Goal: Task Accomplishment & Management: Complete application form

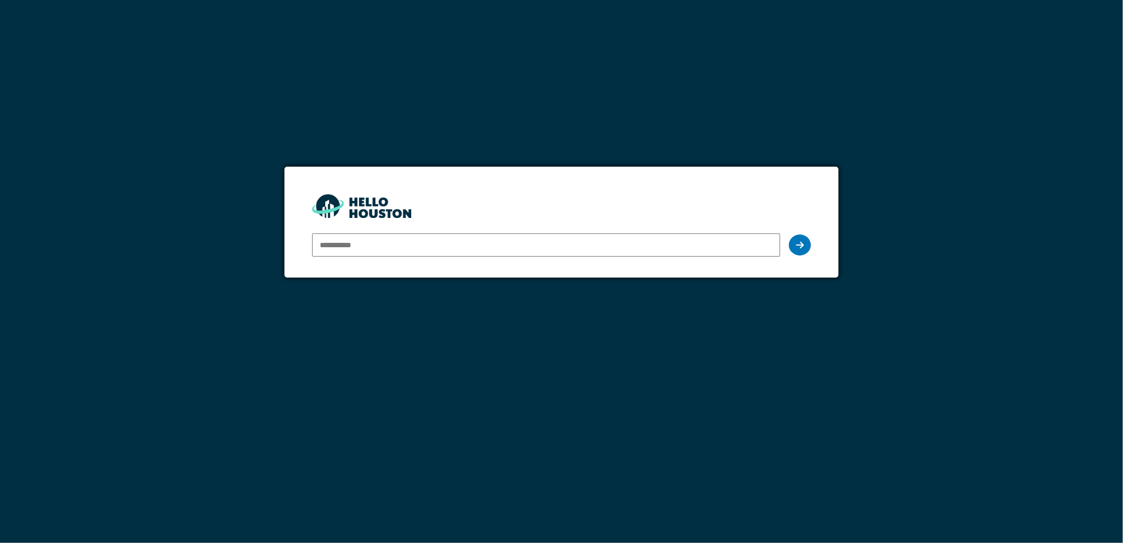
type input "**********"
click at [804, 244] on icon at bounding box center [800, 244] width 8 height 9
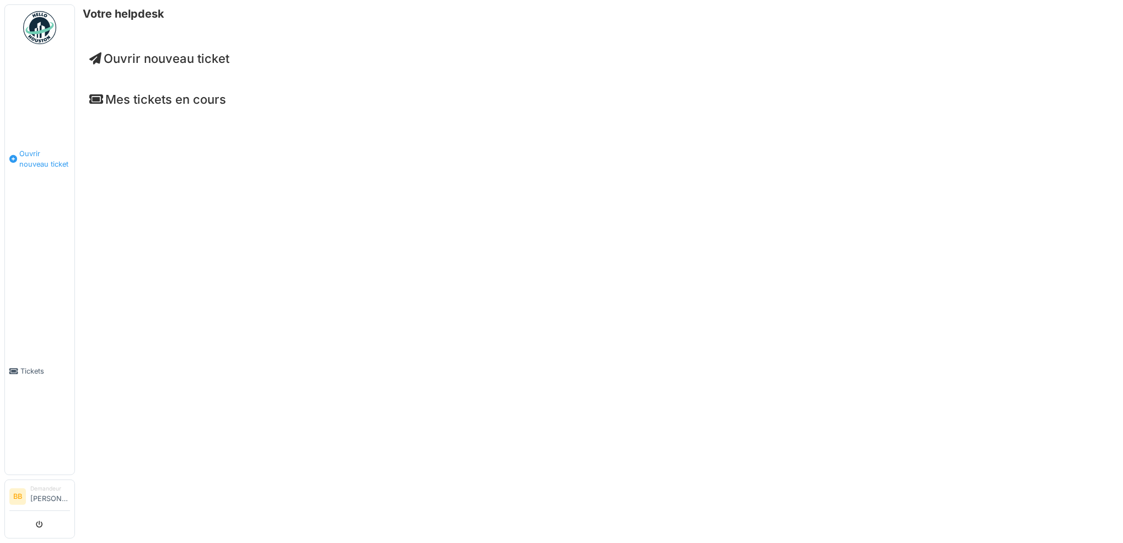
click at [25, 149] on span "Ouvrir nouveau ticket" at bounding box center [44, 158] width 51 height 21
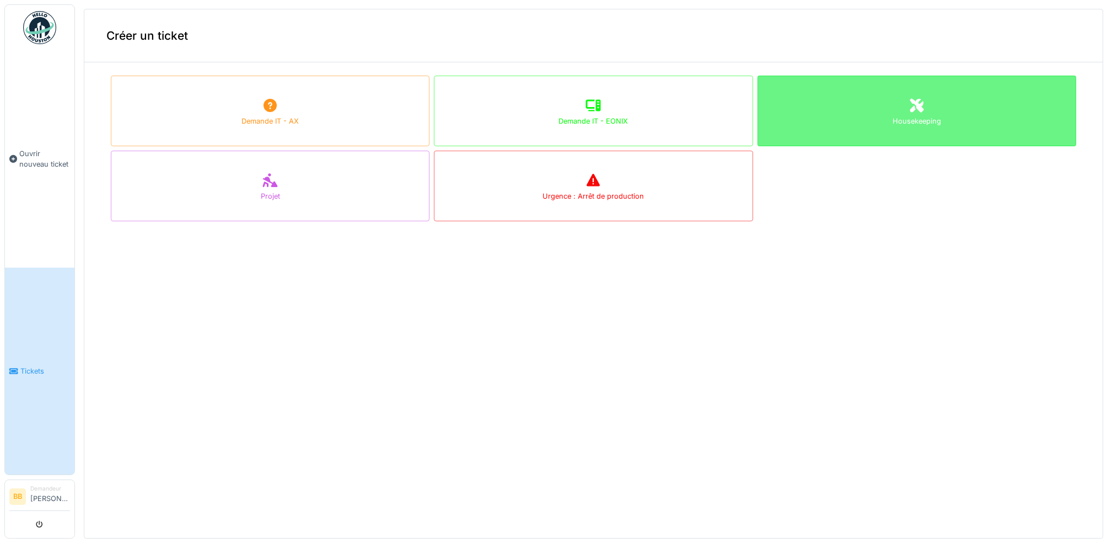
click at [827, 128] on div "Housekeeping" at bounding box center [917, 111] width 319 height 71
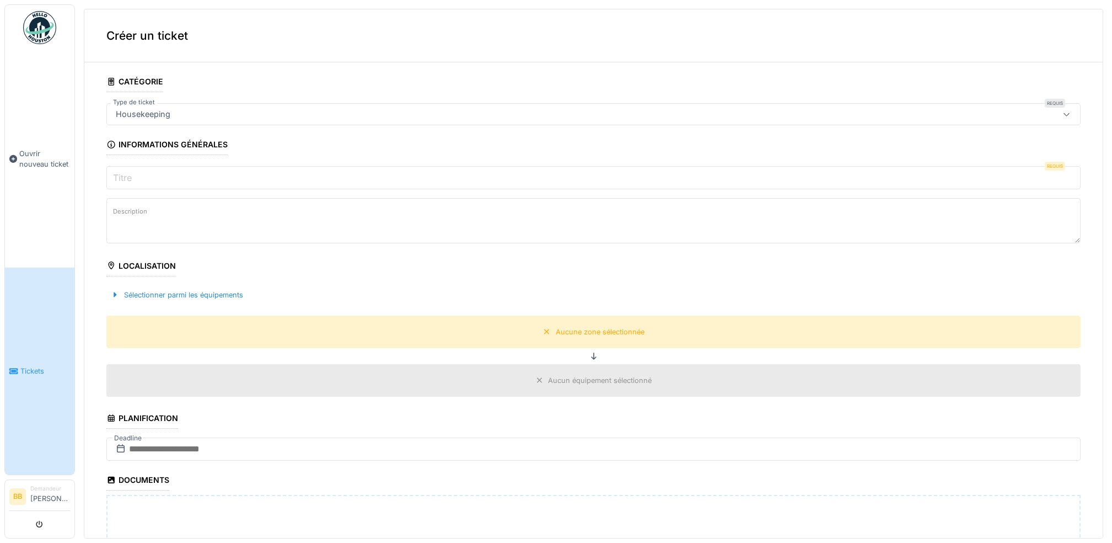
click at [152, 175] on input "Titre" at bounding box center [593, 177] width 974 height 23
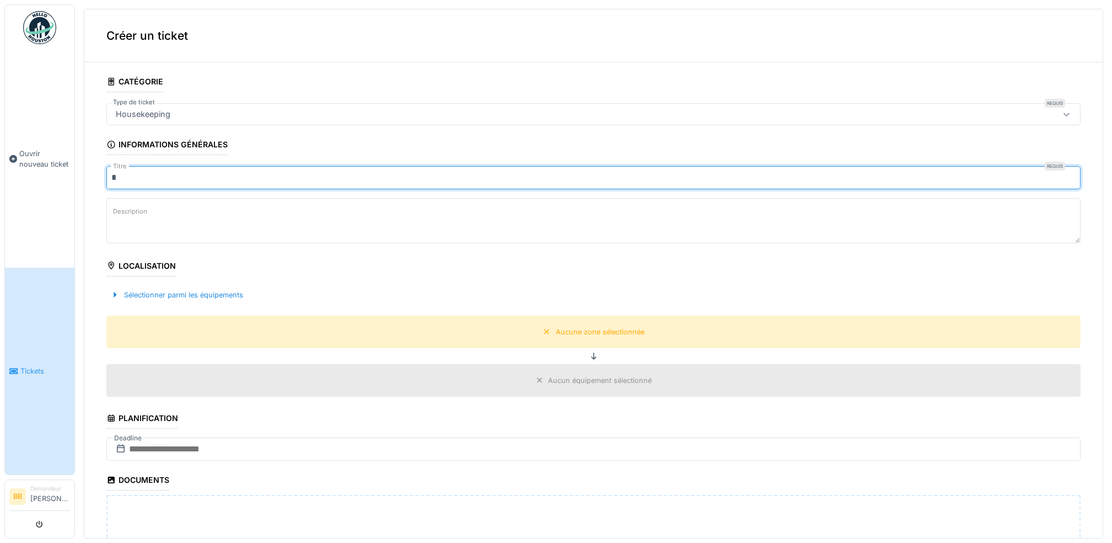
type input "*"
drag, startPoint x: 212, startPoint y: 172, endPoint x: 6, endPoint y: 172, distance: 206.3
click at [6, 172] on body "**********" at bounding box center [556, 271] width 1112 height 543
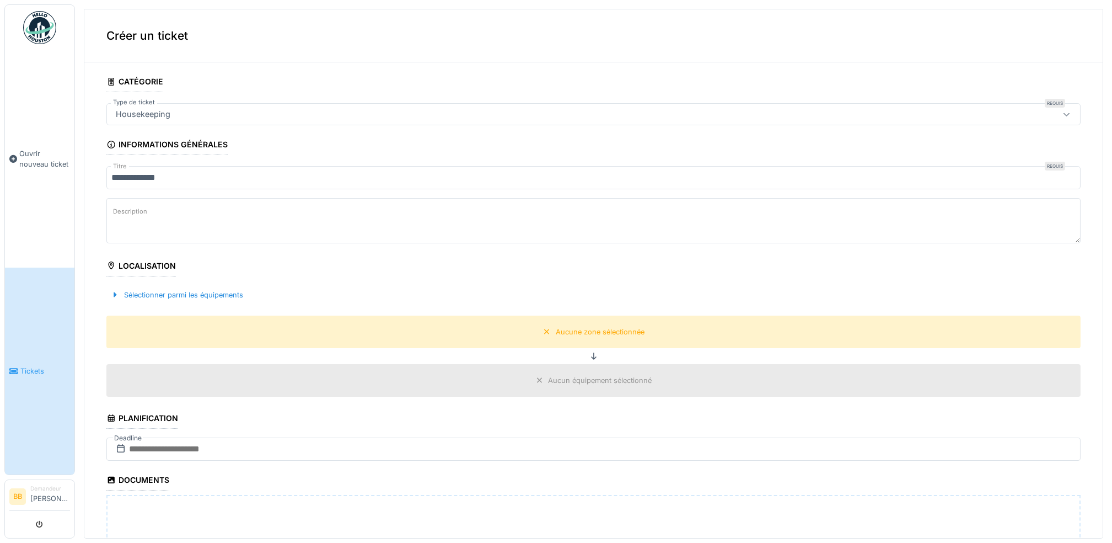
click at [175, 229] on textarea "Description" at bounding box center [593, 220] width 974 height 45
click at [200, 296] on div "Sélectionner parmi les équipements" at bounding box center [176, 294] width 141 height 15
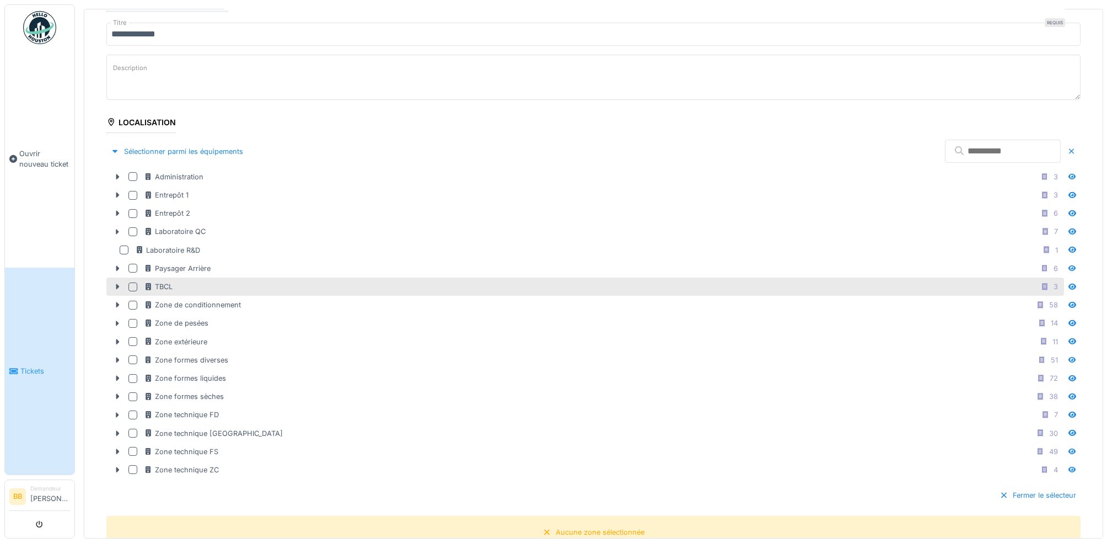
scroll to position [147, 0]
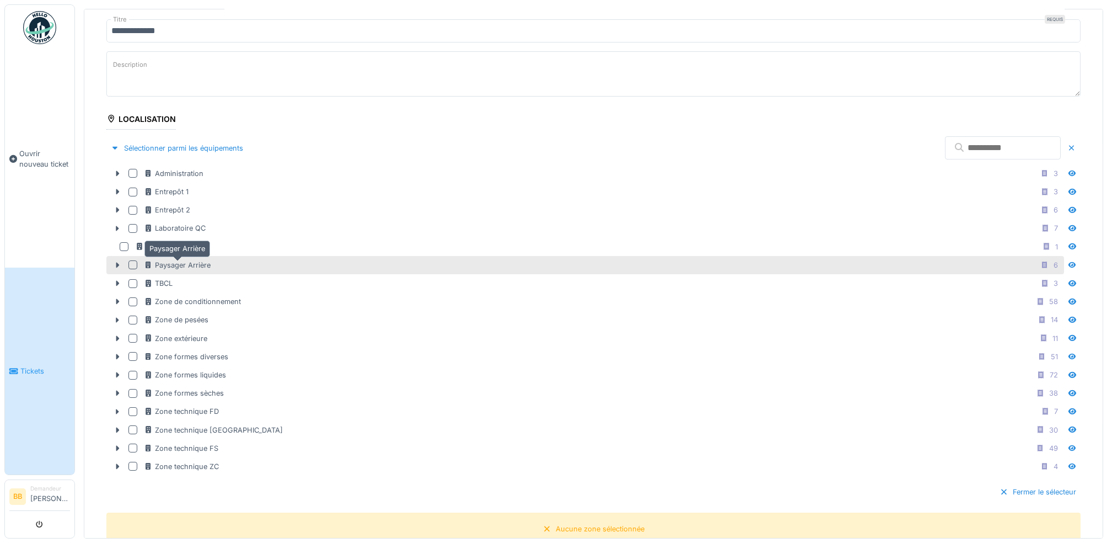
click at [188, 268] on div "Paysager Arrière" at bounding box center [177, 265] width 67 height 10
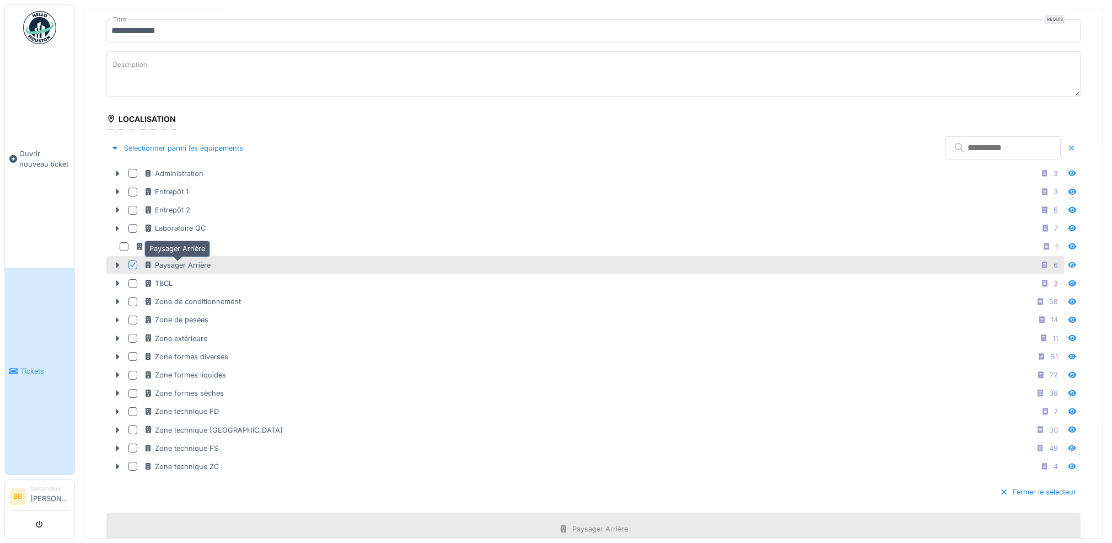
click at [181, 268] on div "Paysager Arrière" at bounding box center [177, 265] width 67 height 10
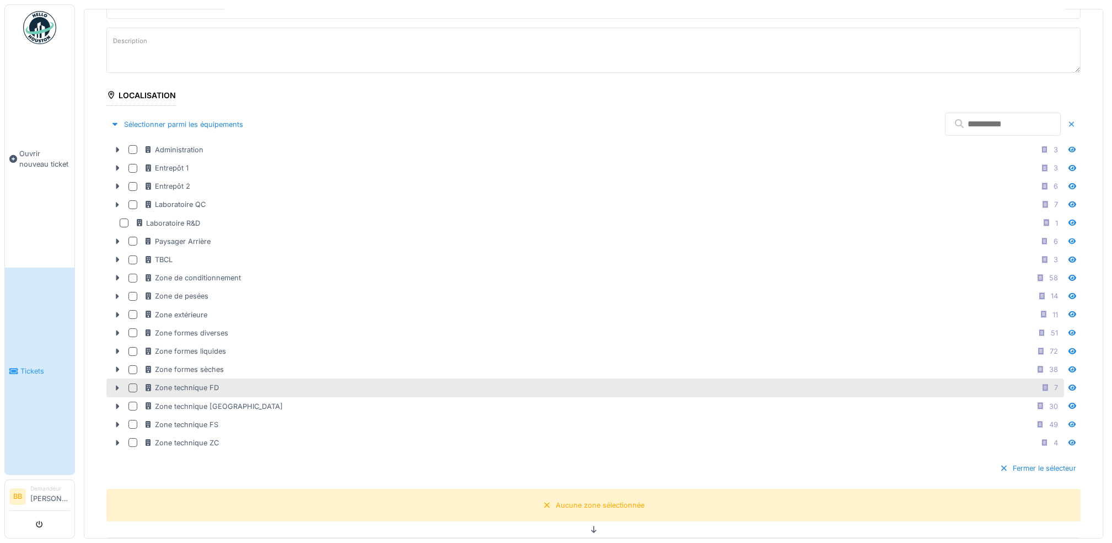
scroll to position [73, 0]
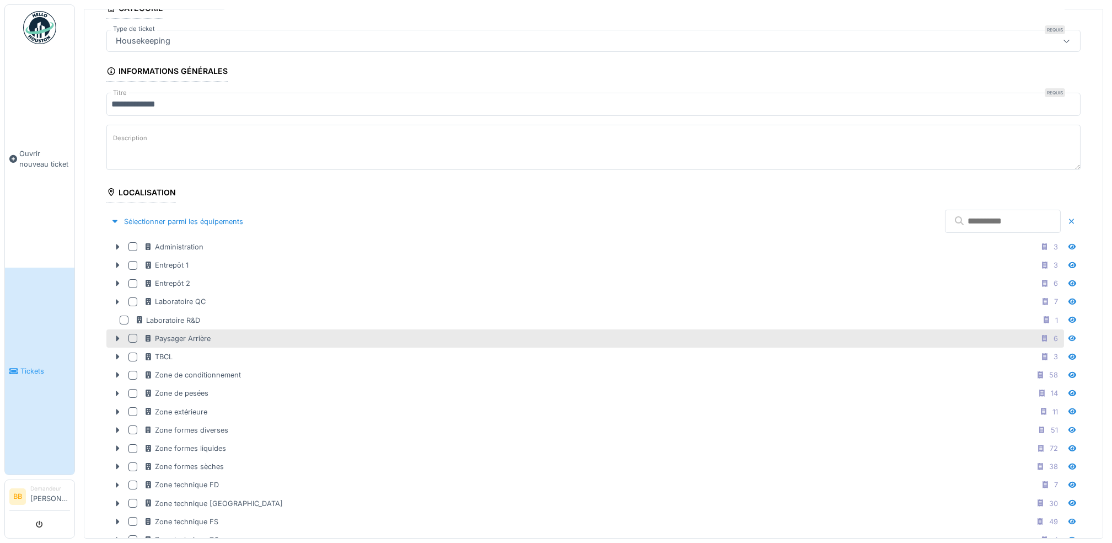
click at [130, 340] on div at bounding box center [132, 338] width 9 height 9
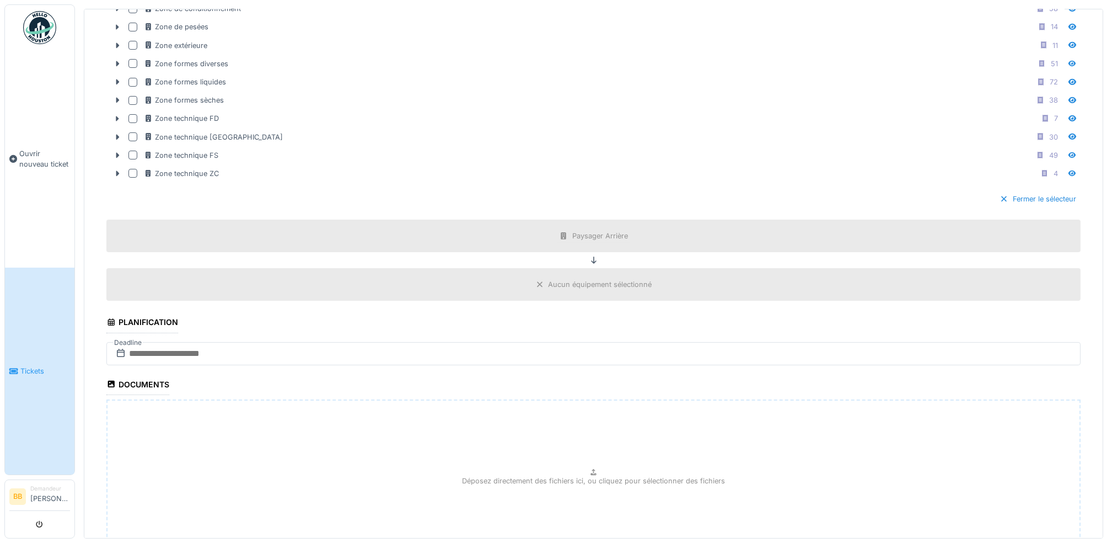
scroll to position [441, 0]
click at [548, 245] on div "Paysager Arrière" at bounding box center [593, 234] width 974 height 33
click at [267, 352] on input "text" at bounding box center [593, 351] width 974 height 23
click at [558, 447] on div "10" at bounding box center [558, 441] width 15 height 15
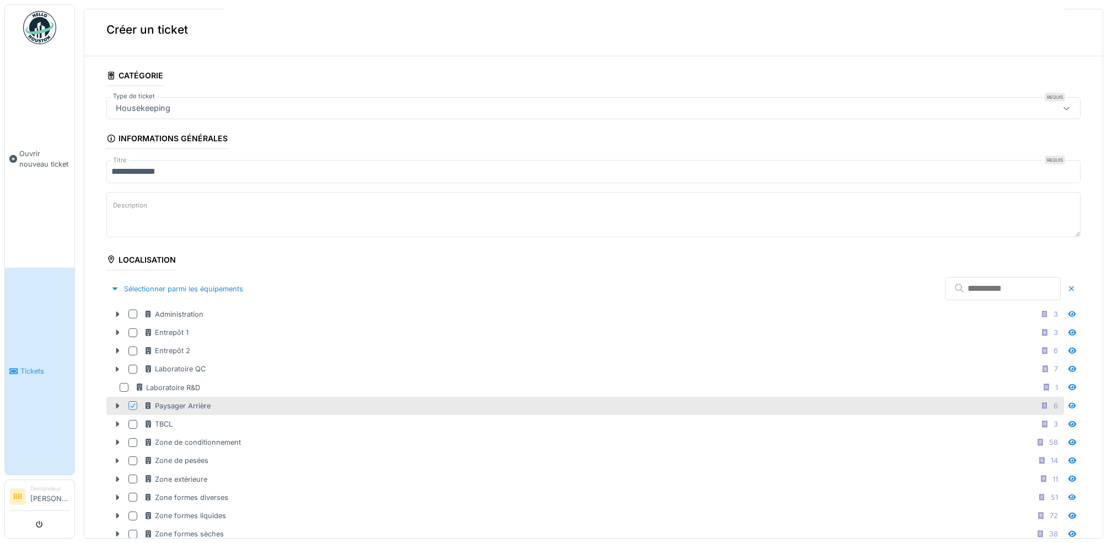
scroll to position [0, 0]
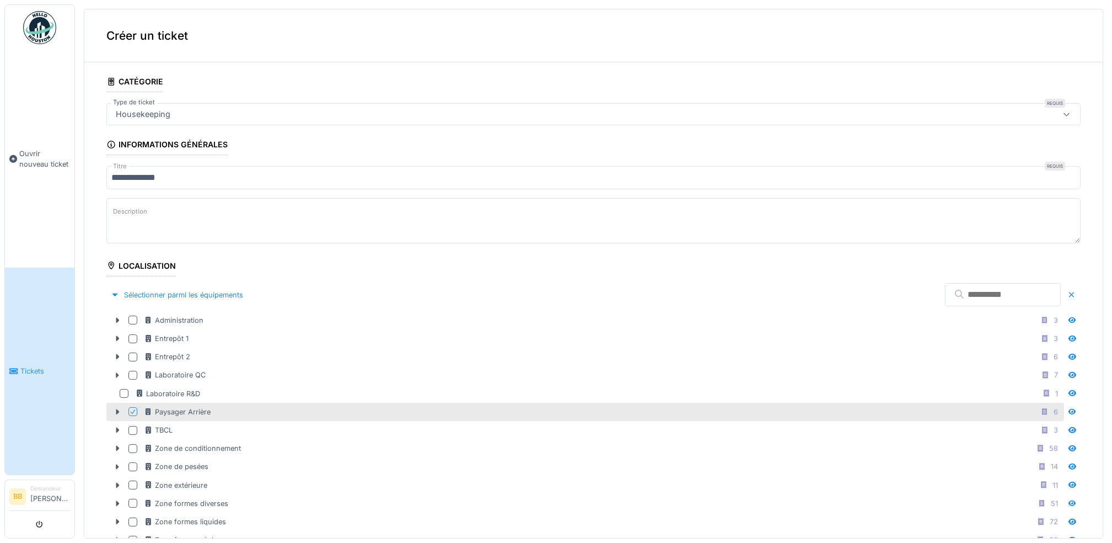
click at [259, 222] on textarea "Description" at bounding box center [593, 220] width 974 height 45
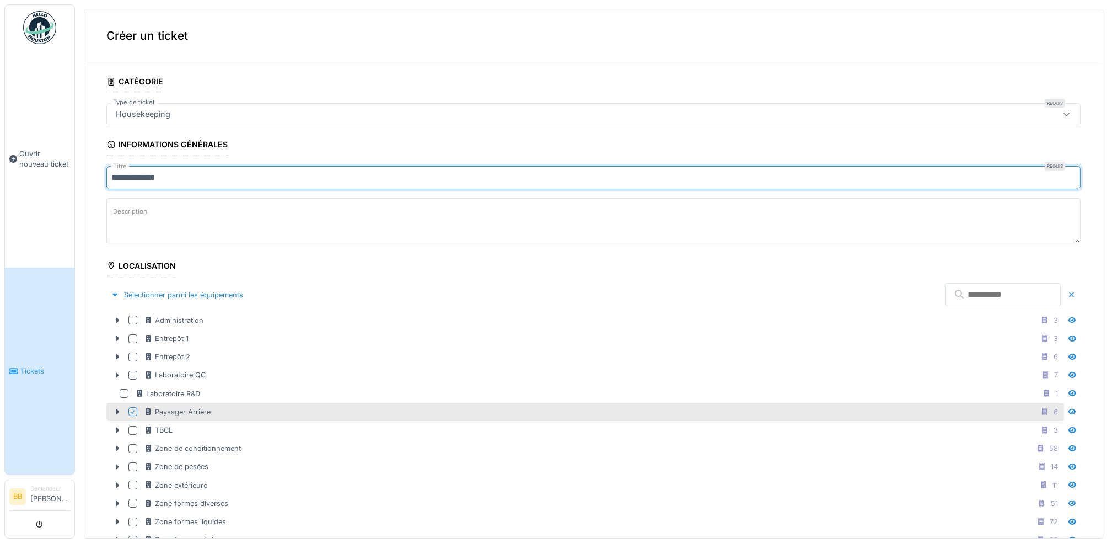
click at [126, 174] on input "**********" at bounding box center [593, 177] width 974 height 23
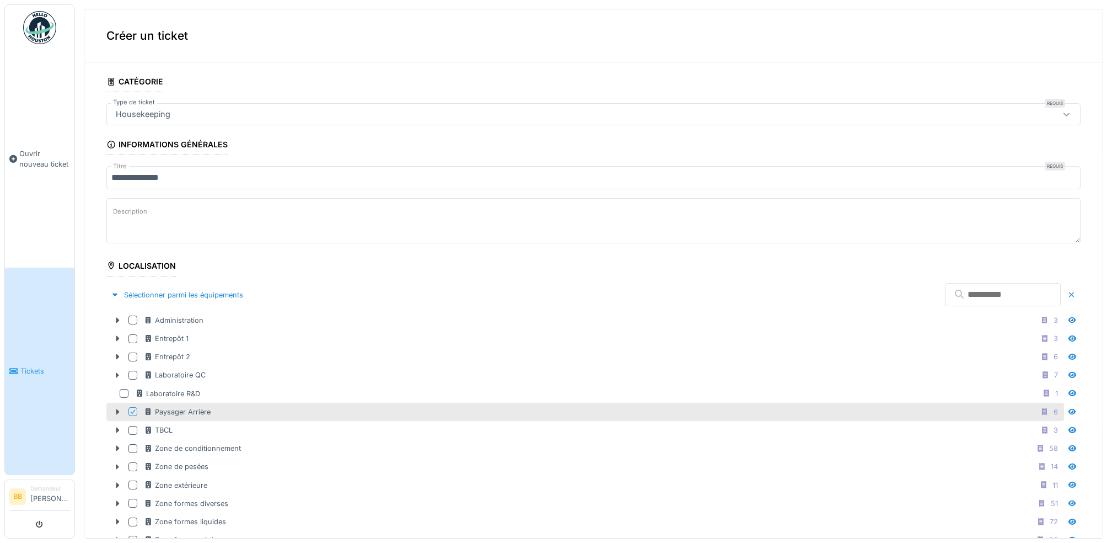
click at [257, 174] on input "**********" at bounding box center [593, 177] width 974 height 23
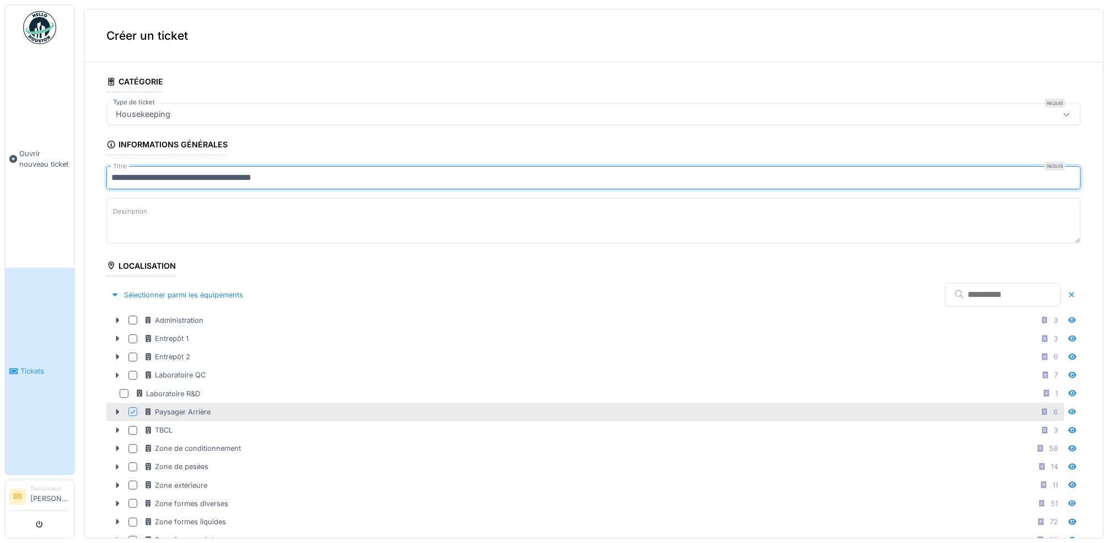
type input "**********"
click at [323, 219] on textarea "Description" at bounding box center [593, 220] width 974 height 45
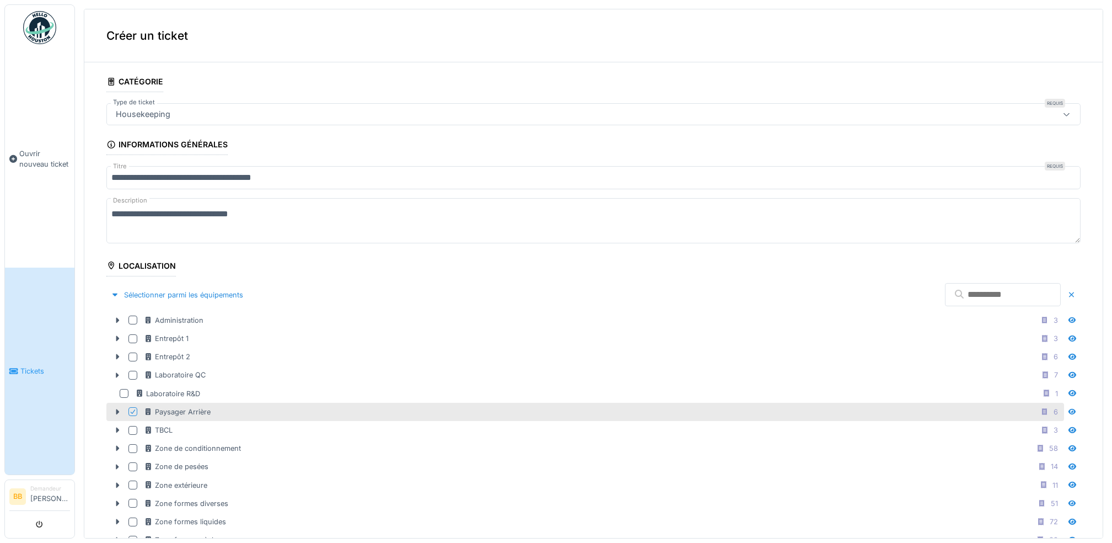
type textarea "**********"
click at [139, 414] on div at bounding box center [134, 411] width 13 height 9
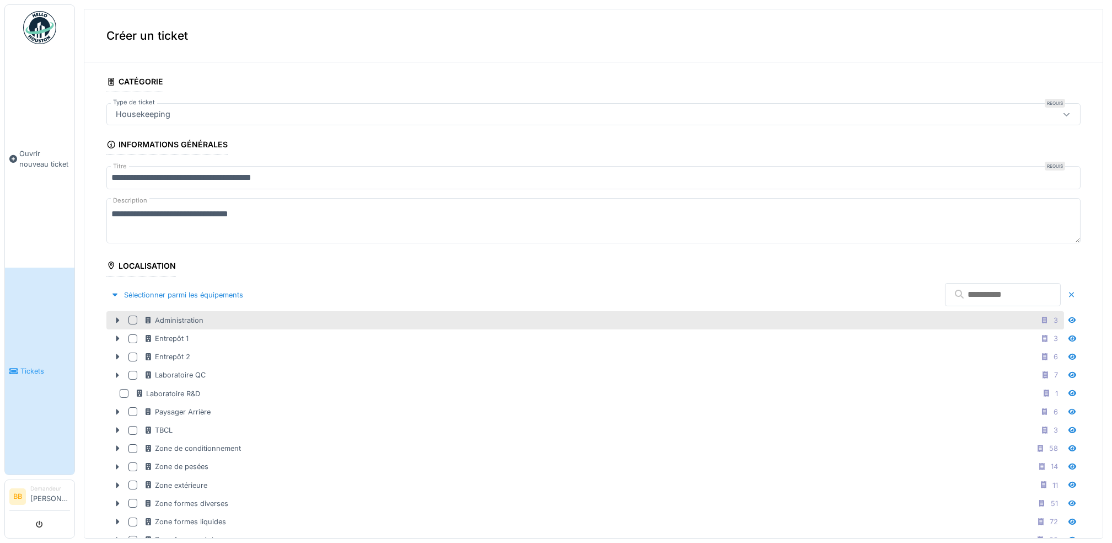
click at [133, 317] on div at bounding box center [132, 319] width 9 height 9
click at [114, 320] on icon at bounding box center [117, 320] width 9 height 7
click at [134, 318] on icon at bounding box center [133, 320] width 7 height 6
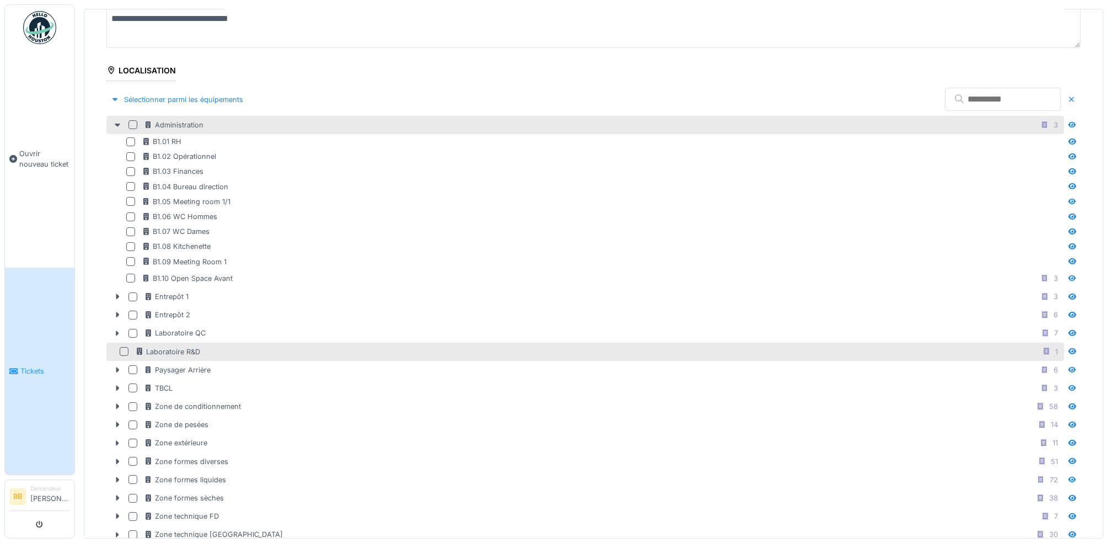
scroll to position [221, 0]
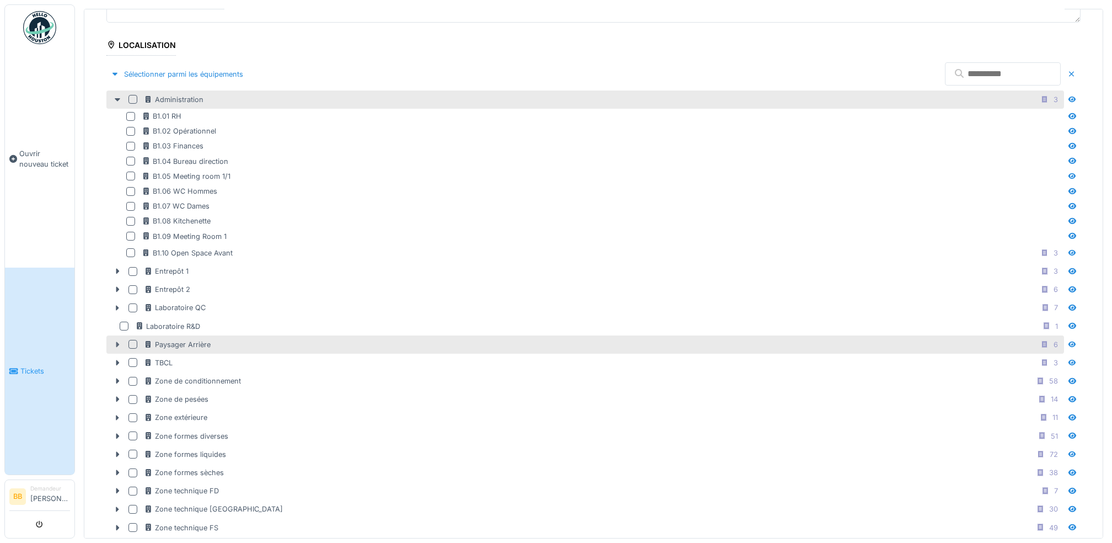
click at [117, 346] on icon at bounding box center [117, 344] width 3 height 6
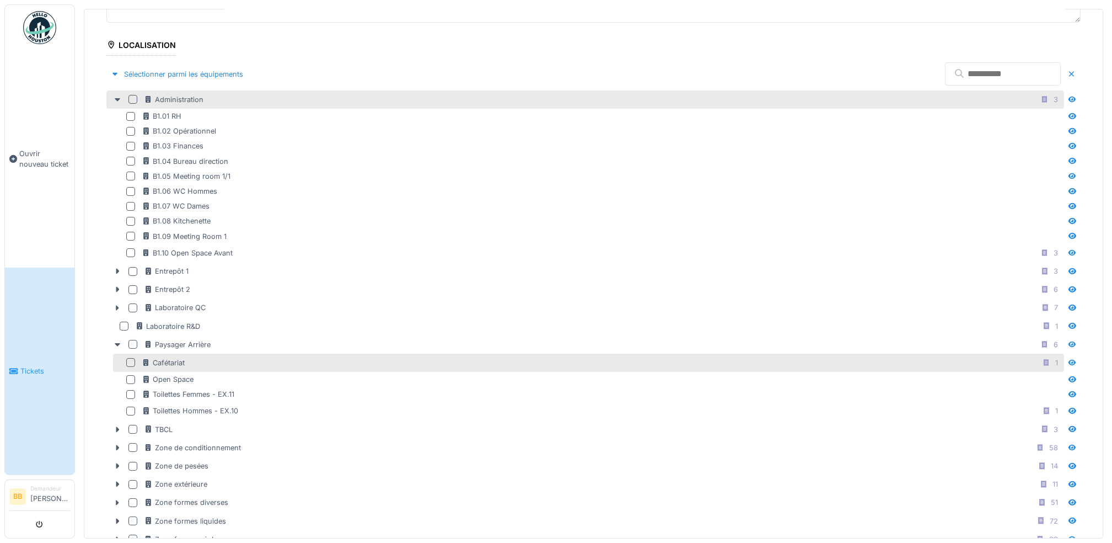
click at [125, 362] on div "Cafétariat 1" at bounding box center [588, 363] width 951 height 18
click at [131, 363] on div at bounding box center [130, 362] width 9 height 9
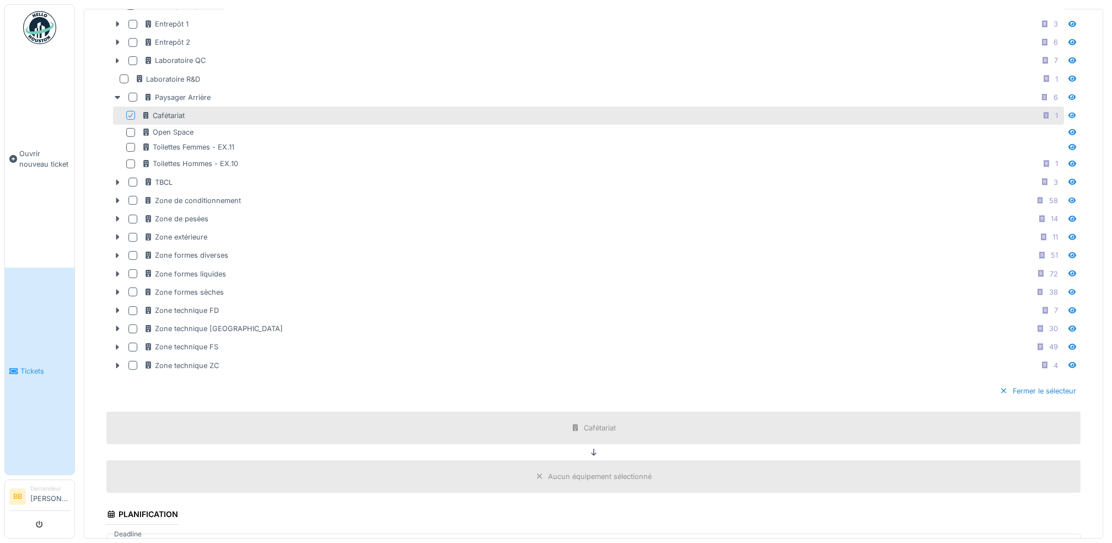
scroll to position [613, 0]
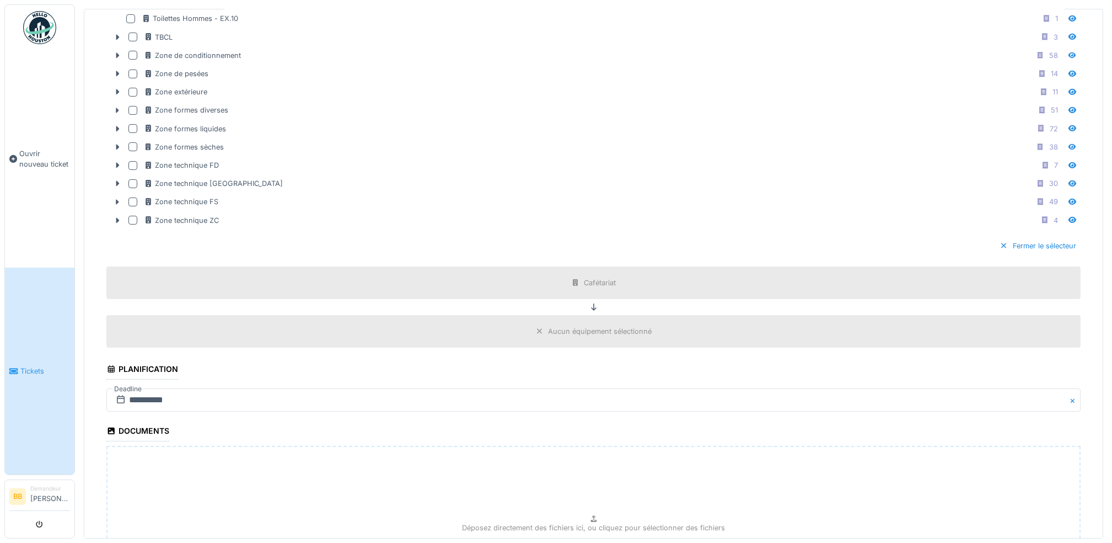
click at [560, 332] on div "Aucun équipement sélectionné" at bounding box center [601, 331] width 104 height 10
click at [551, 335] on div "Aucun équipement sélectionné" at bounding box center [601, 331] width 104 height 10
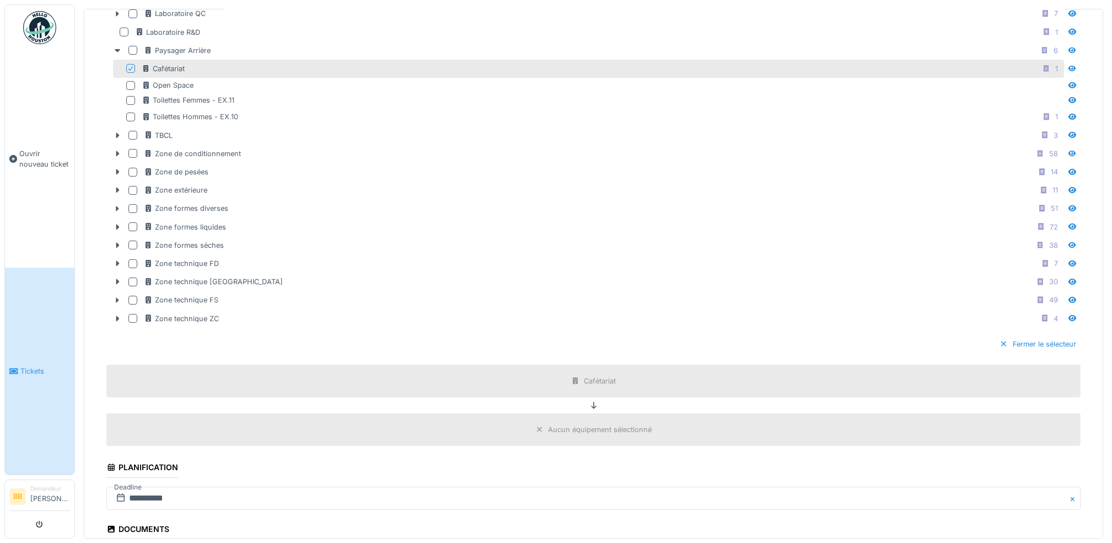
scroll to position [662, 0]
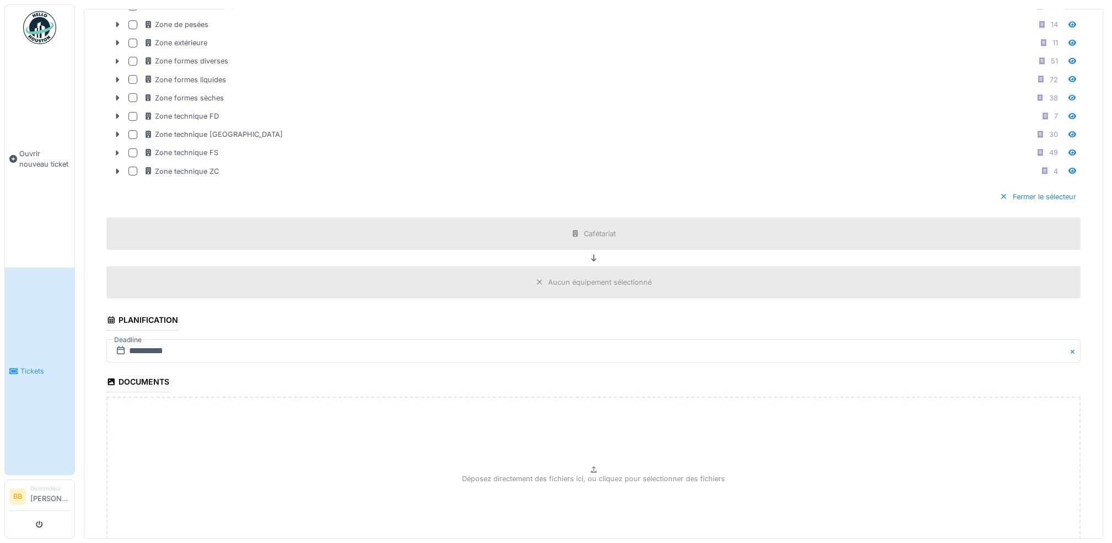
click at [148, 340] on fieldset "**********" at bounding box center [593, 10] width 974 height 1202
click at [151, 349] on input "**********" at bounding box center [593, 350] width 974 height 23
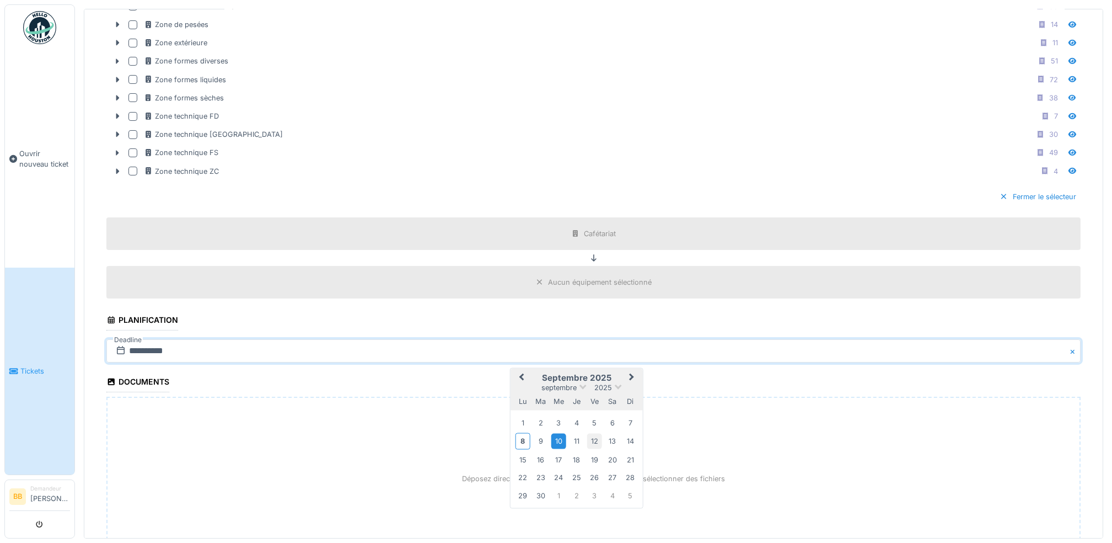
click at [596, 442] on div "12" at bounding box center [594, 440] width 15 height 15
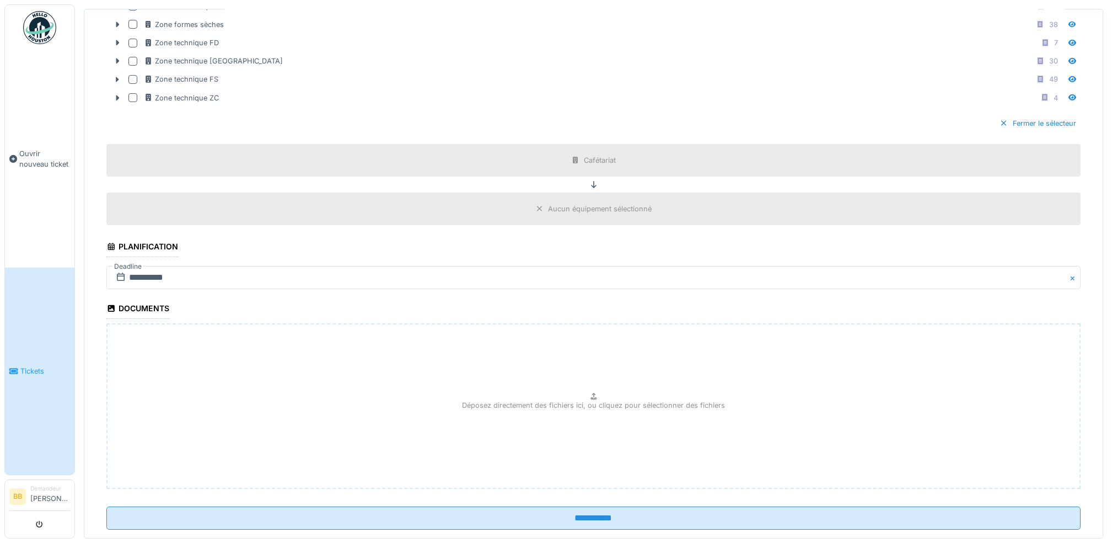
scroll to position [760, 0]
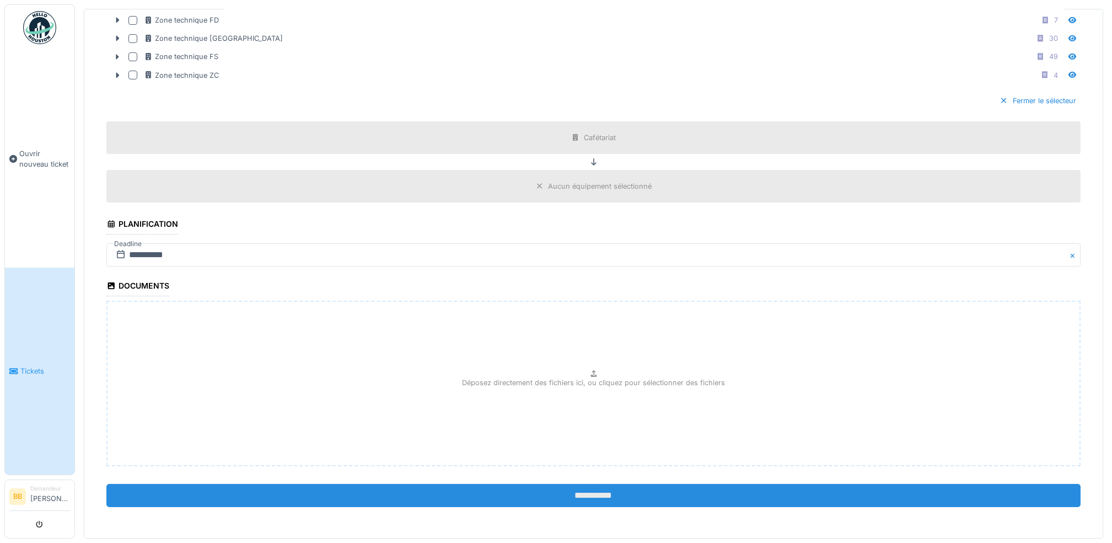
click at [594, 488] on input "**********" at bounding box center [593, 495] width 974 height 23
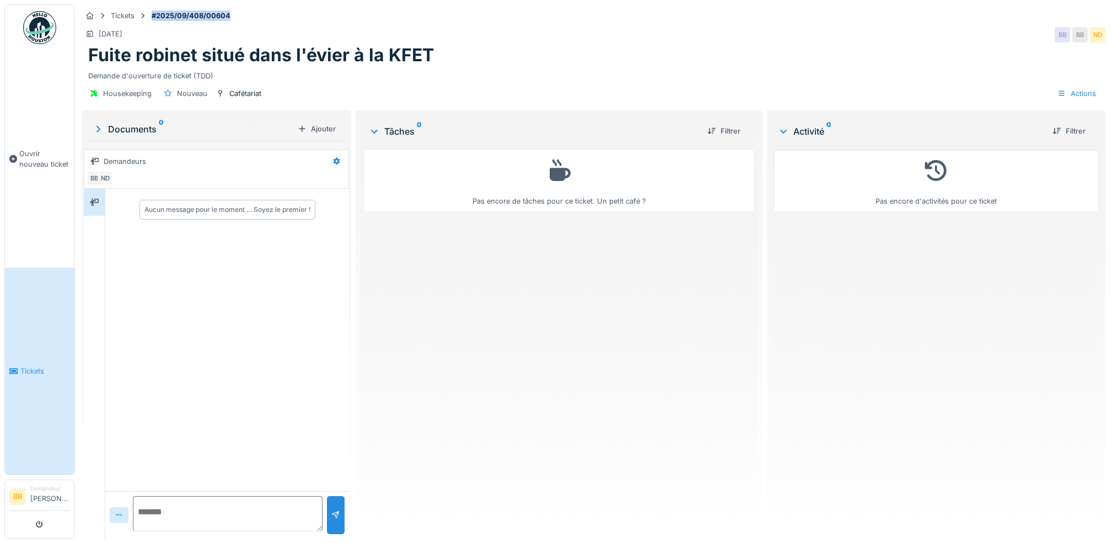
drag, startPoint x: 244, startPoint y: 15, endPoint x: 152, endPoint y: 18, distance: 92.1
click at [152, 18] on div "Tickets #2025/09/408/00604" at bounding box center [594, 16] width 1024 height 14
copy strong "#2025/09/408/00604"
